Goal: Entertainment & Leisure: Consume media (video, audio)

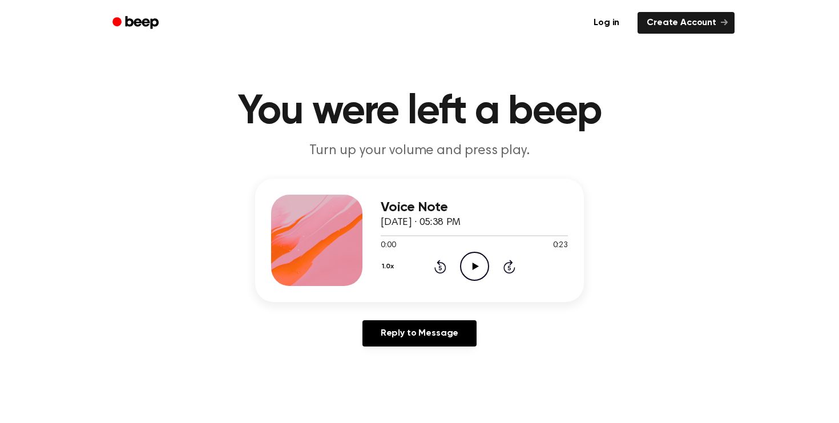
click at [470, 261] on icon "Play Audio" at bounding box center [474, 266] width 29 height 29
click at [475, 262] on icon "Pause Audio" at bounding box center [474, 266] width 29 height 29
click at [476, 268] on icon "Play Audio" at bounding box center [474, 266] width 29 height 29
